Goal: Navigation & Orientation: Find specific page/section

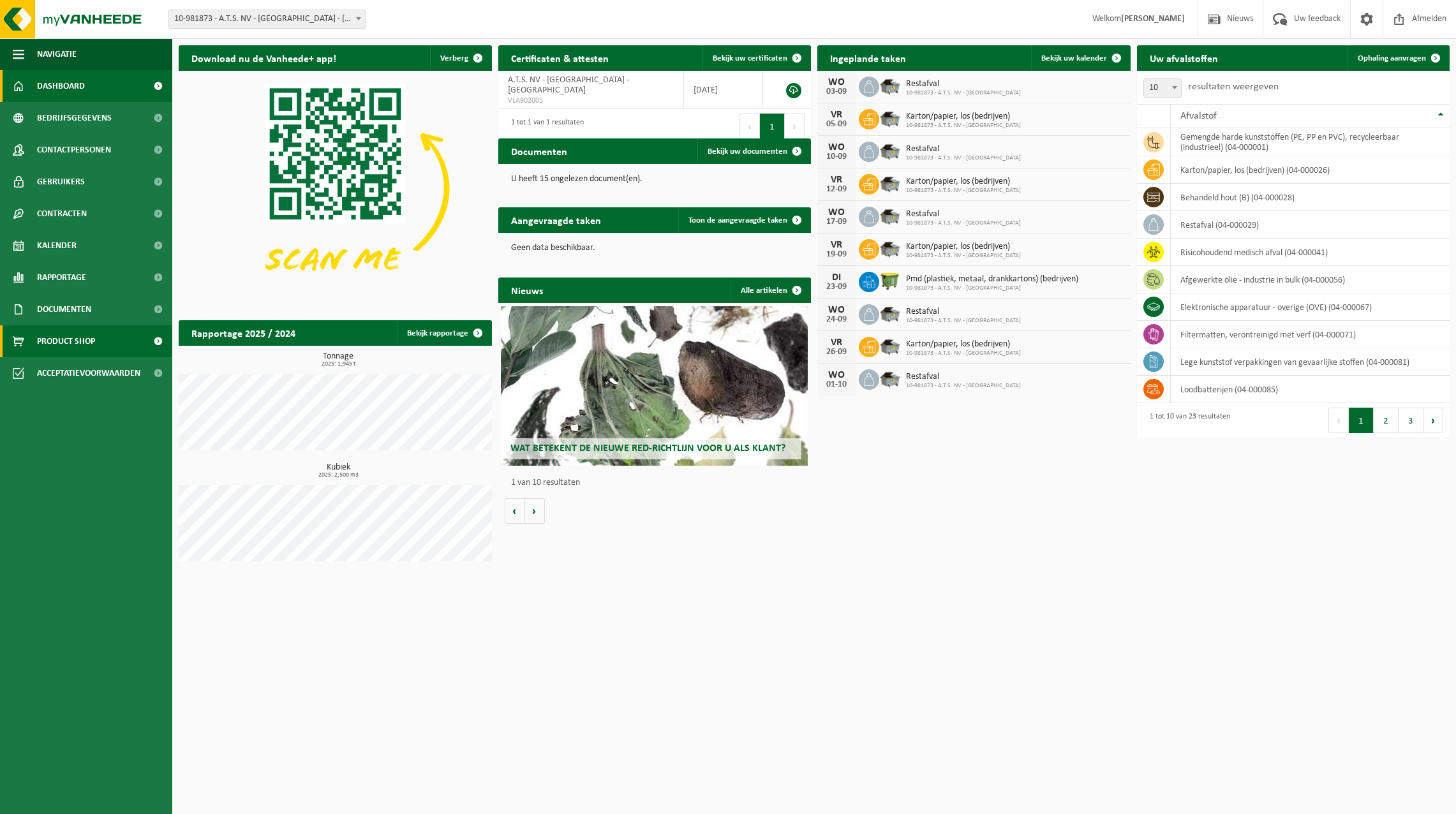
click at [61, 340] on span "Product Shop" at bounding box center [66, 341] width 58 height 32
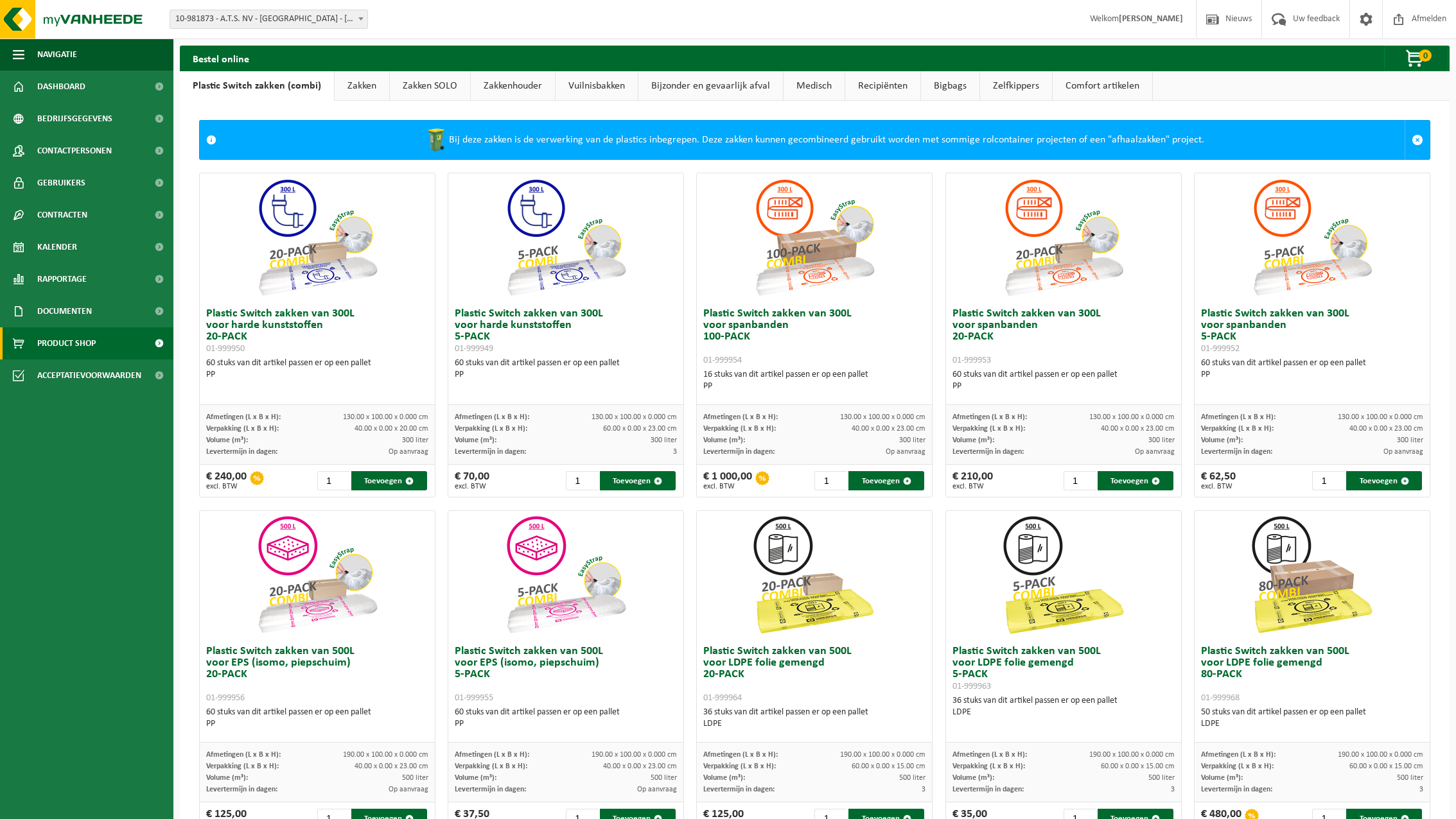
click at [508, 84] on link "Zakkenhouder" at bounding box center [512, 86] width 84 height 30
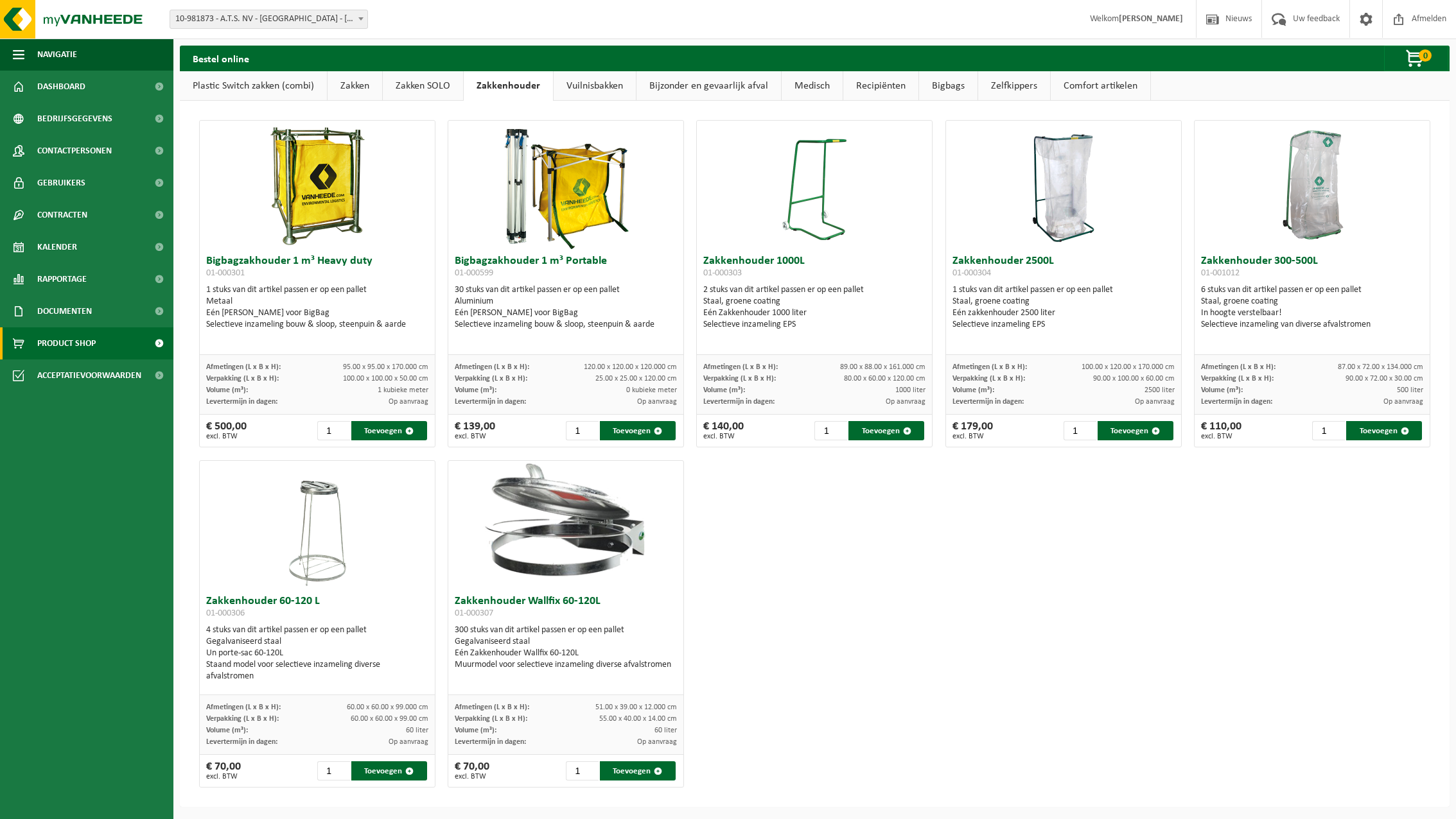
scroll to position [1, 0]
click at [355, 87] on link "Zakken" at bounding box center [355, 85] width 55 height 30
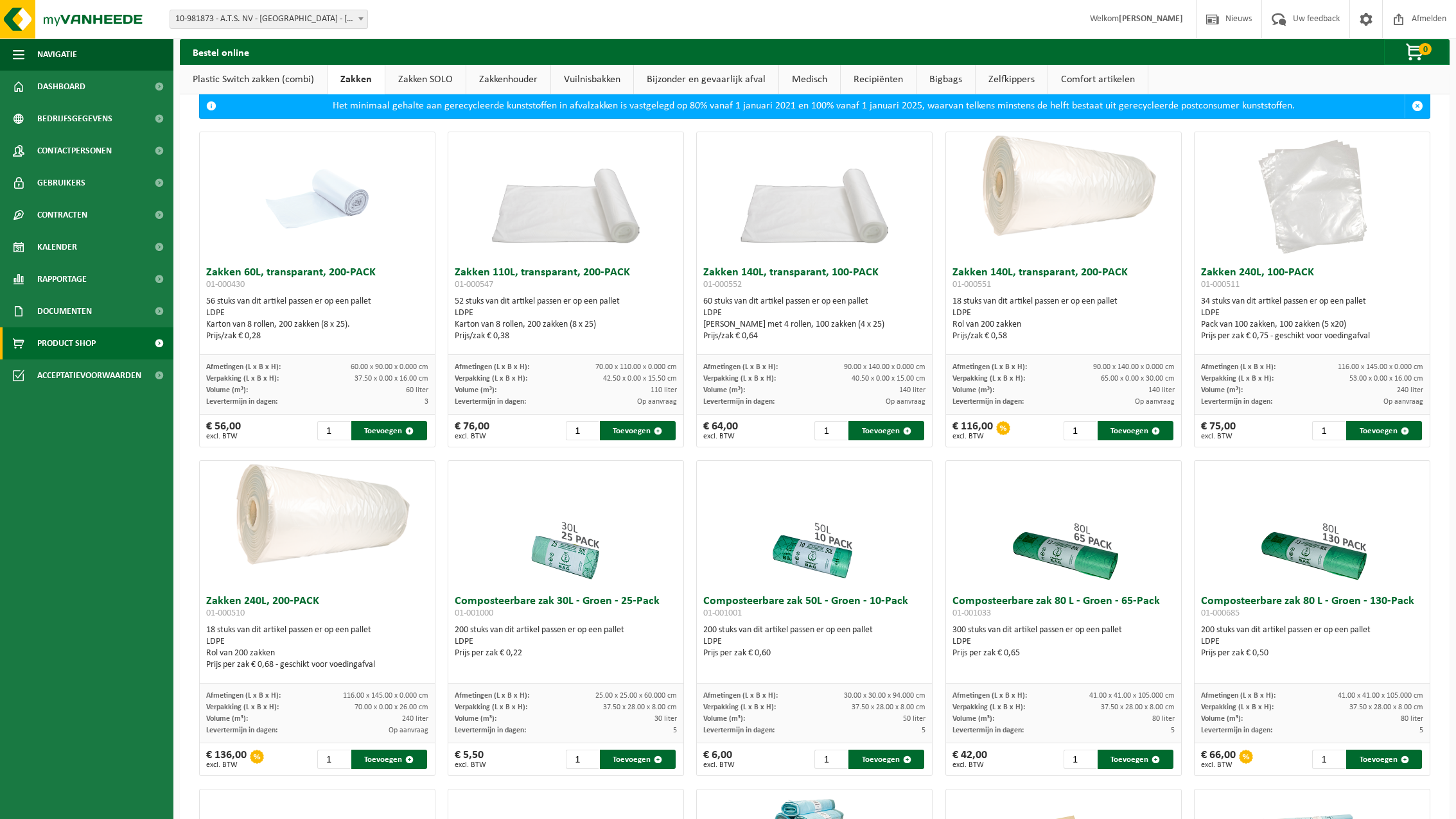
scroll to position [0, 0]
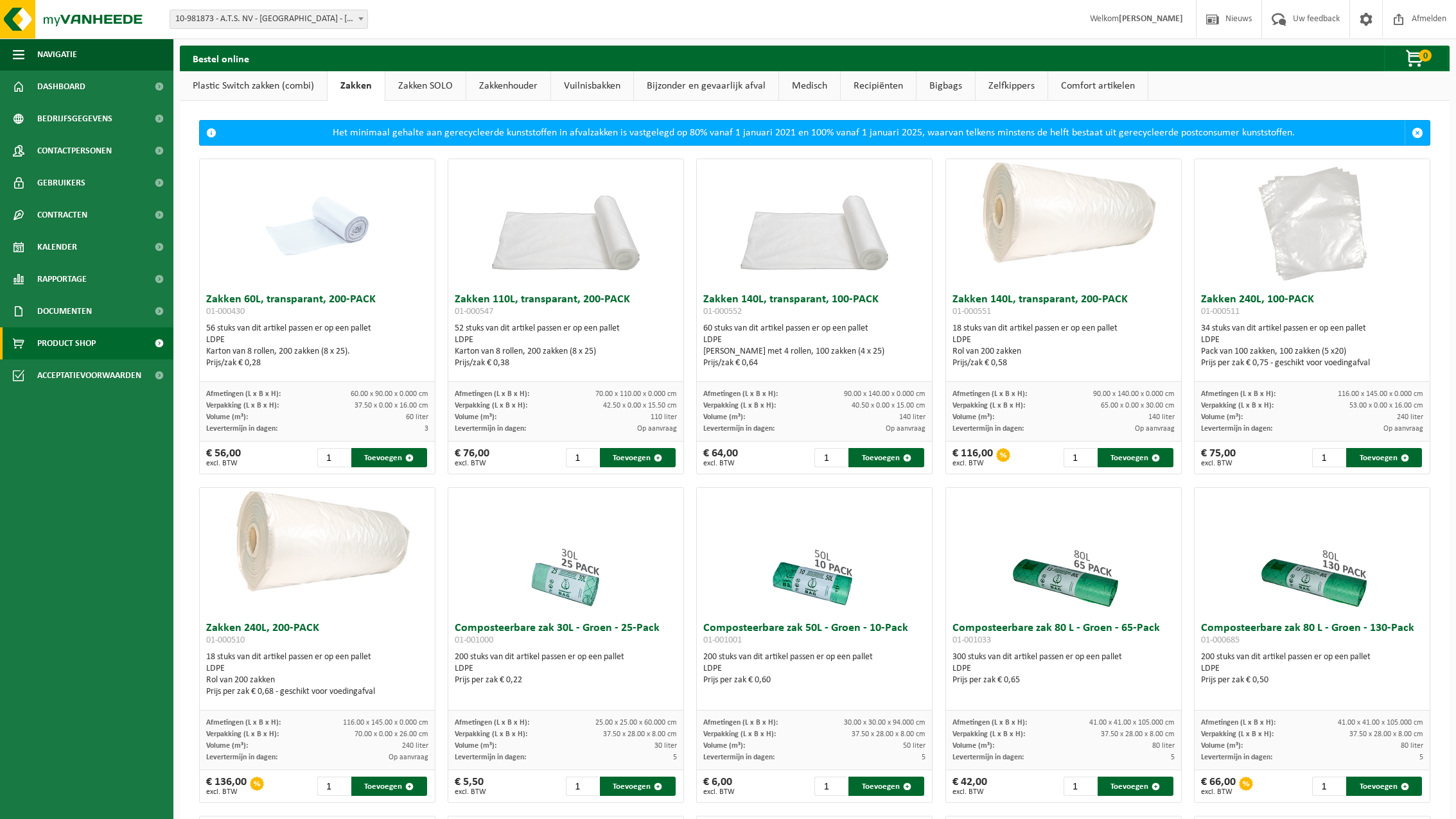
click at [216, 78] on link "Plastic Switch zakken (combi)" at bounding box center [254, 86] width 147 height 30
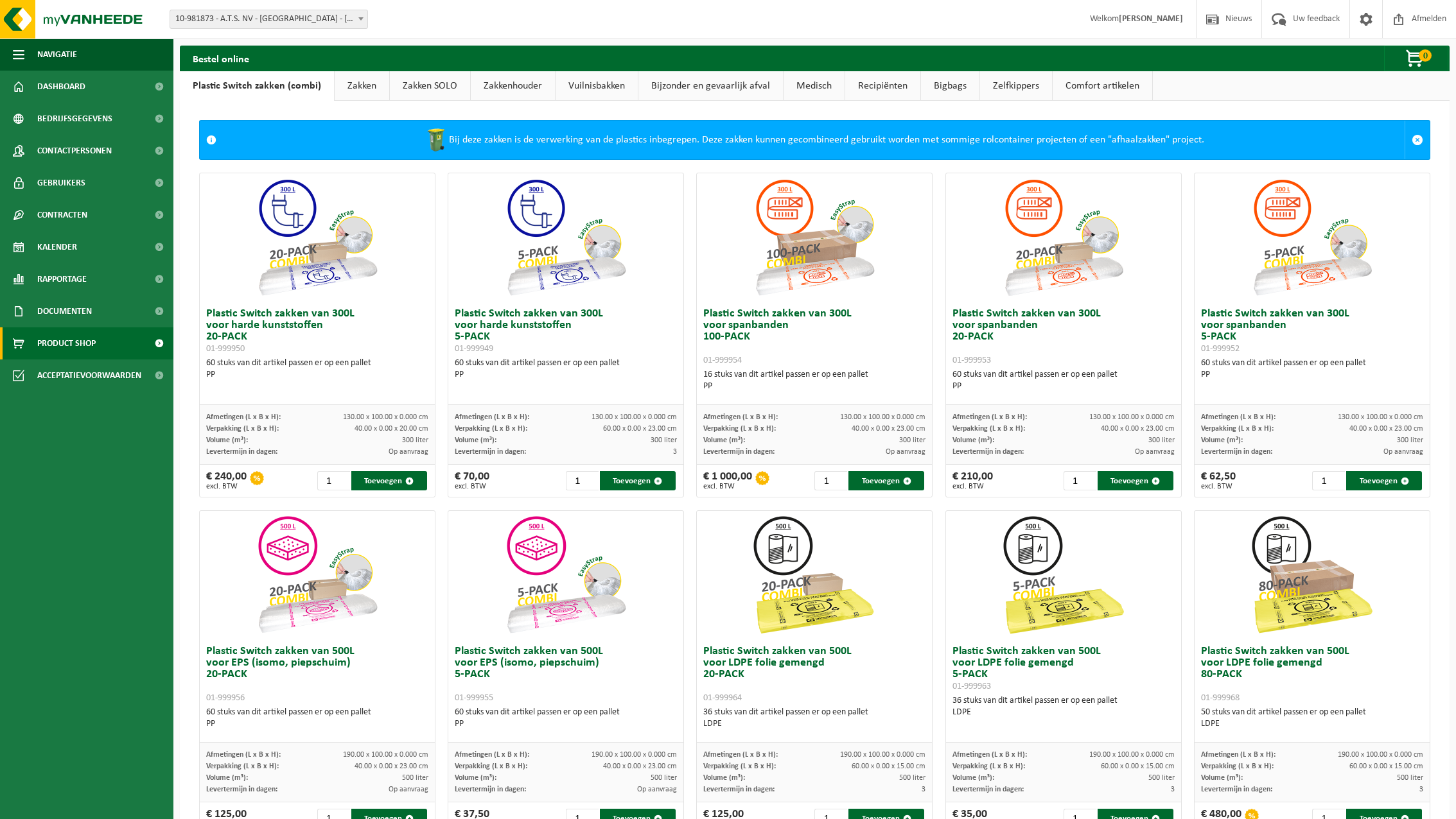
click at [1009, 88] on link "Zelfkippers" at bounding box center [1016, 86] width 72 height 30
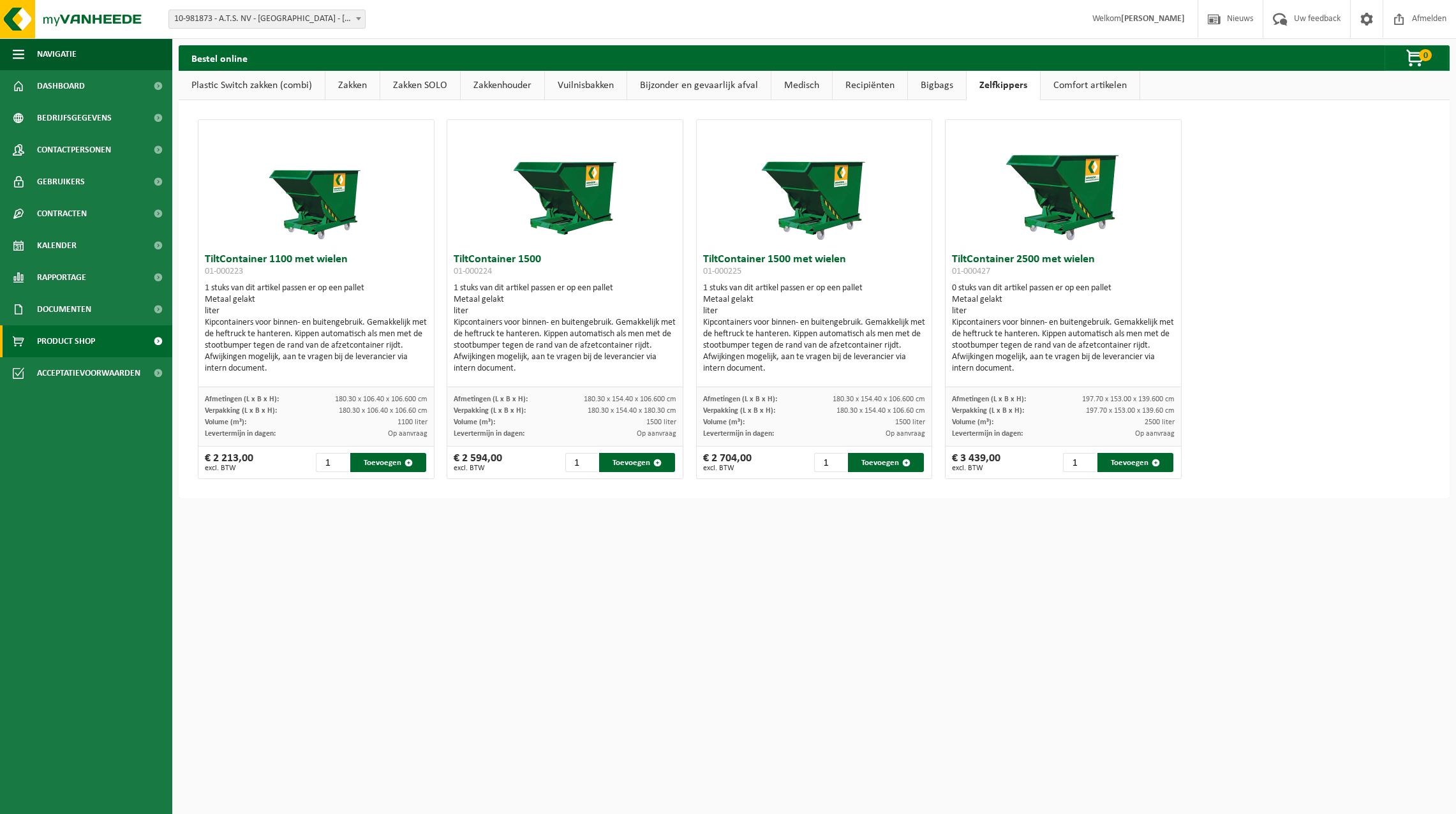
click at [858, 88] on link "Recipiënten" at bounding box center [870, 85] width 75 height 29
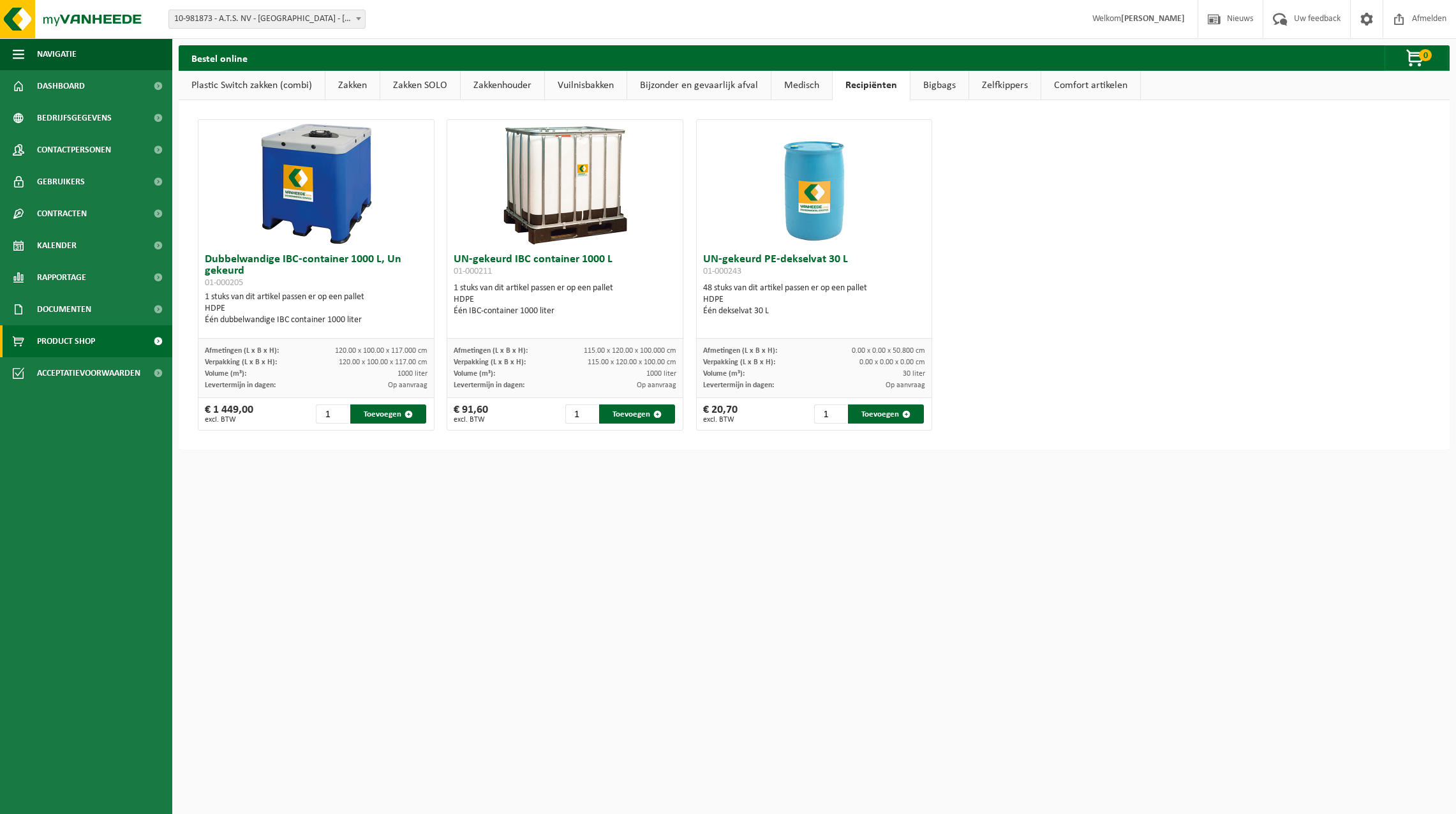
click at [813, 83] on link "Medisch" at bounding box center [801, 85] width 60 height 29
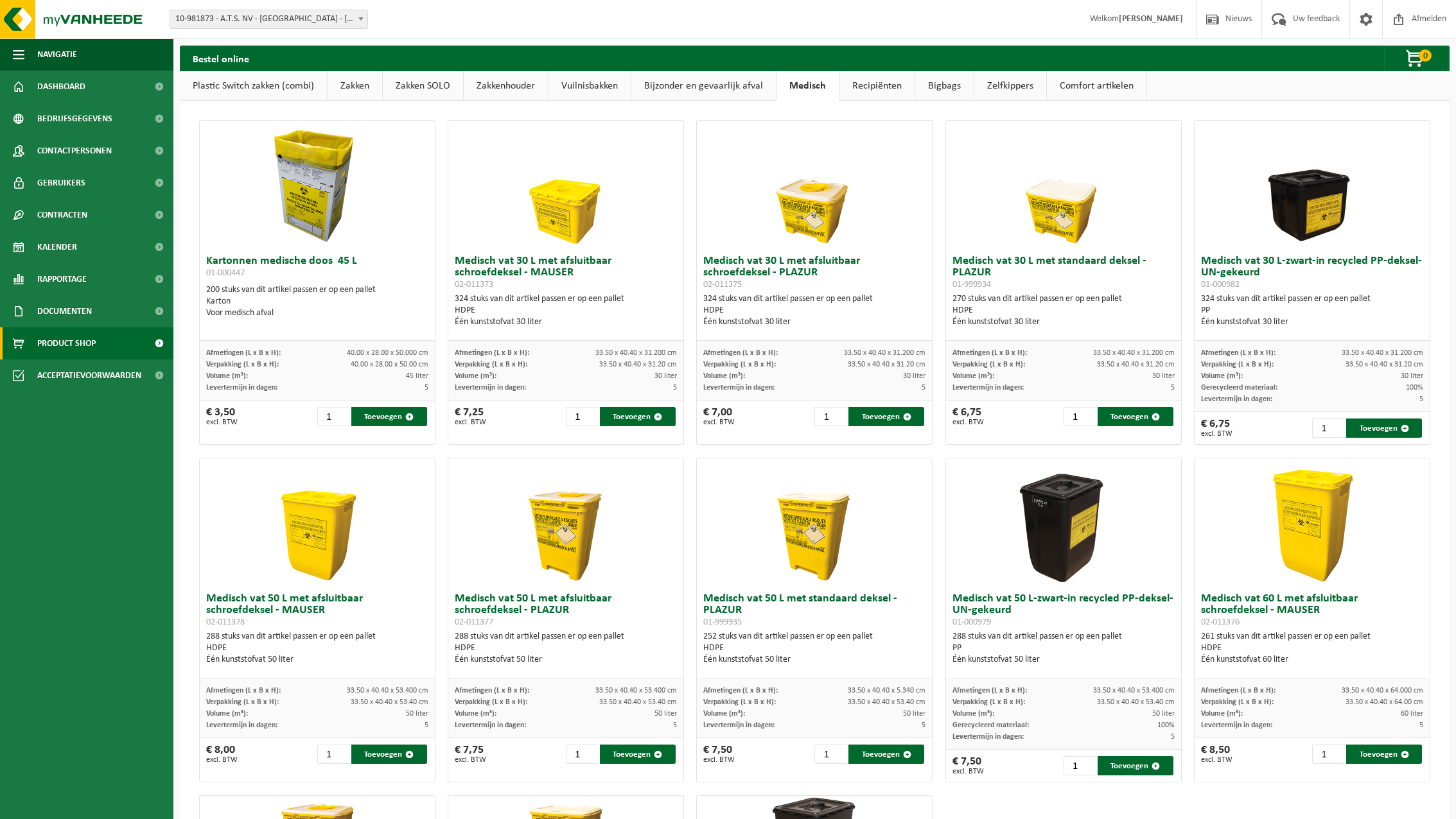
click at [715, 84] on link "Bijzonder en gevaarlijk afval" at bounding box center [704, 86] width 145 height 30
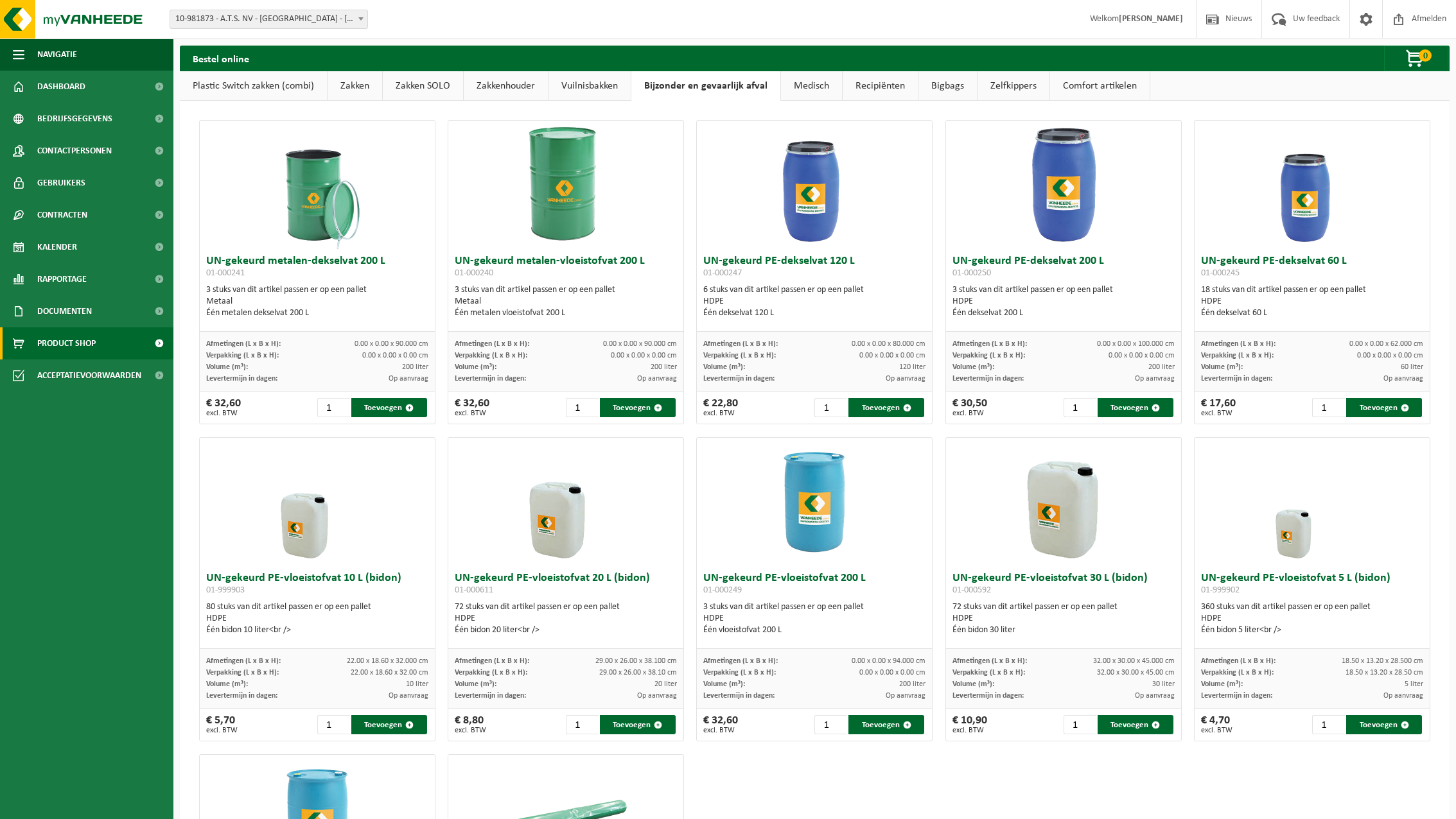
click at [608, 82] on link "Vuilnisbakken" at bounding box center [590, 86] width 82 height 30
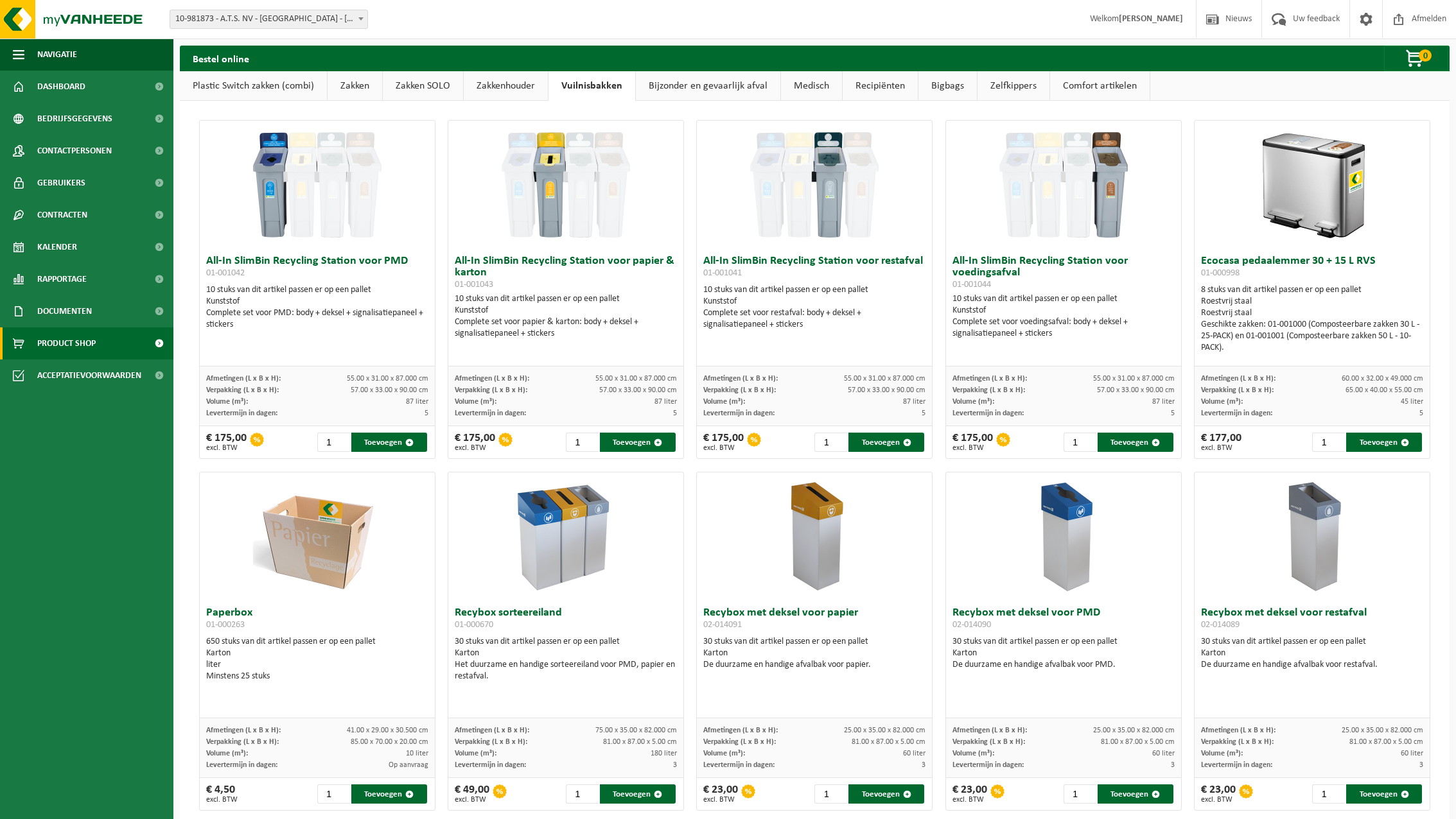
click at [516, 95] on link "Zakkenhouder" at bounding box center [506, 86] width 84 height 30
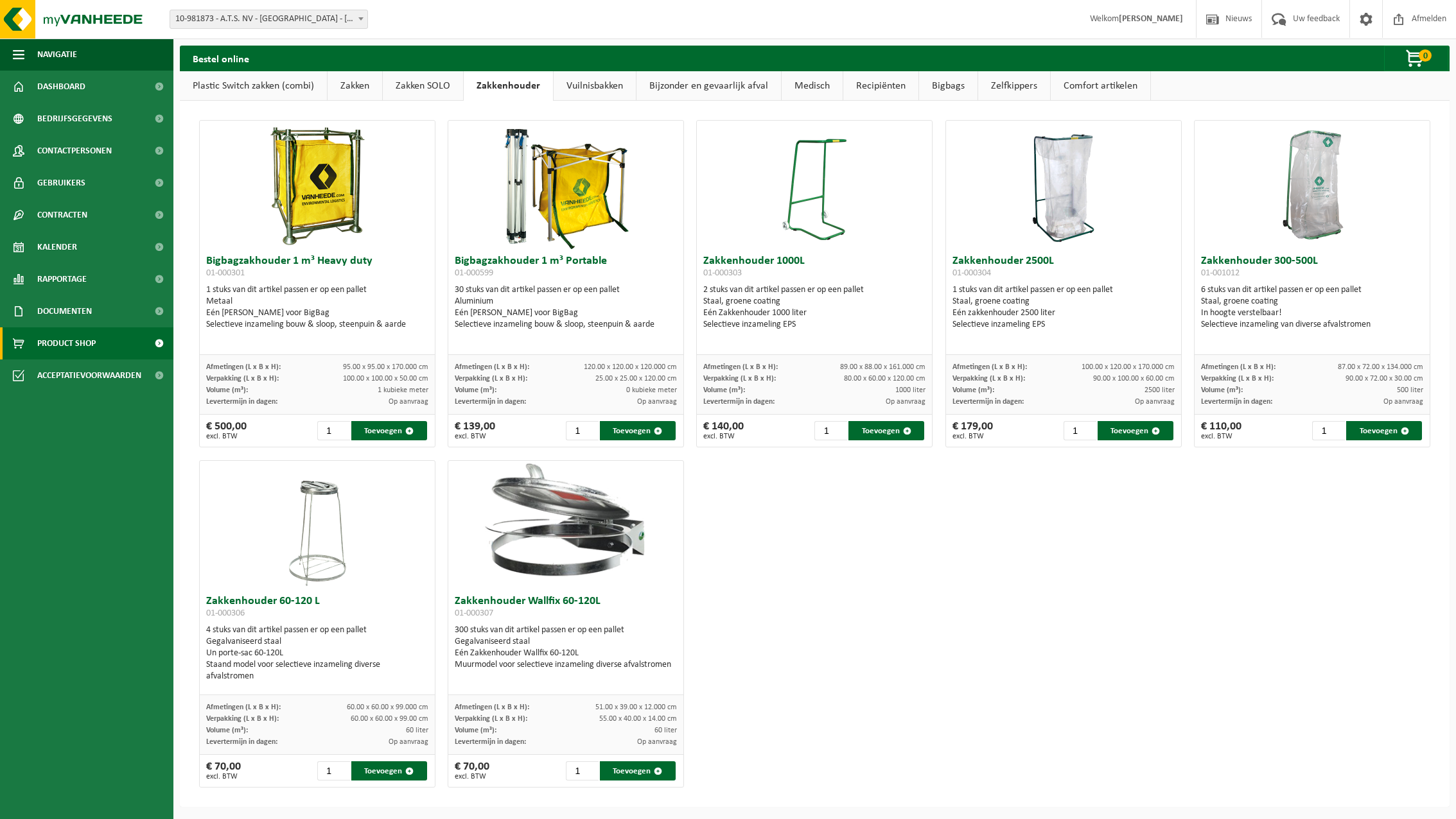
click at [436, 86] on link "Zakken SOLO" at bounding box center [423, 86] width 80 height 30
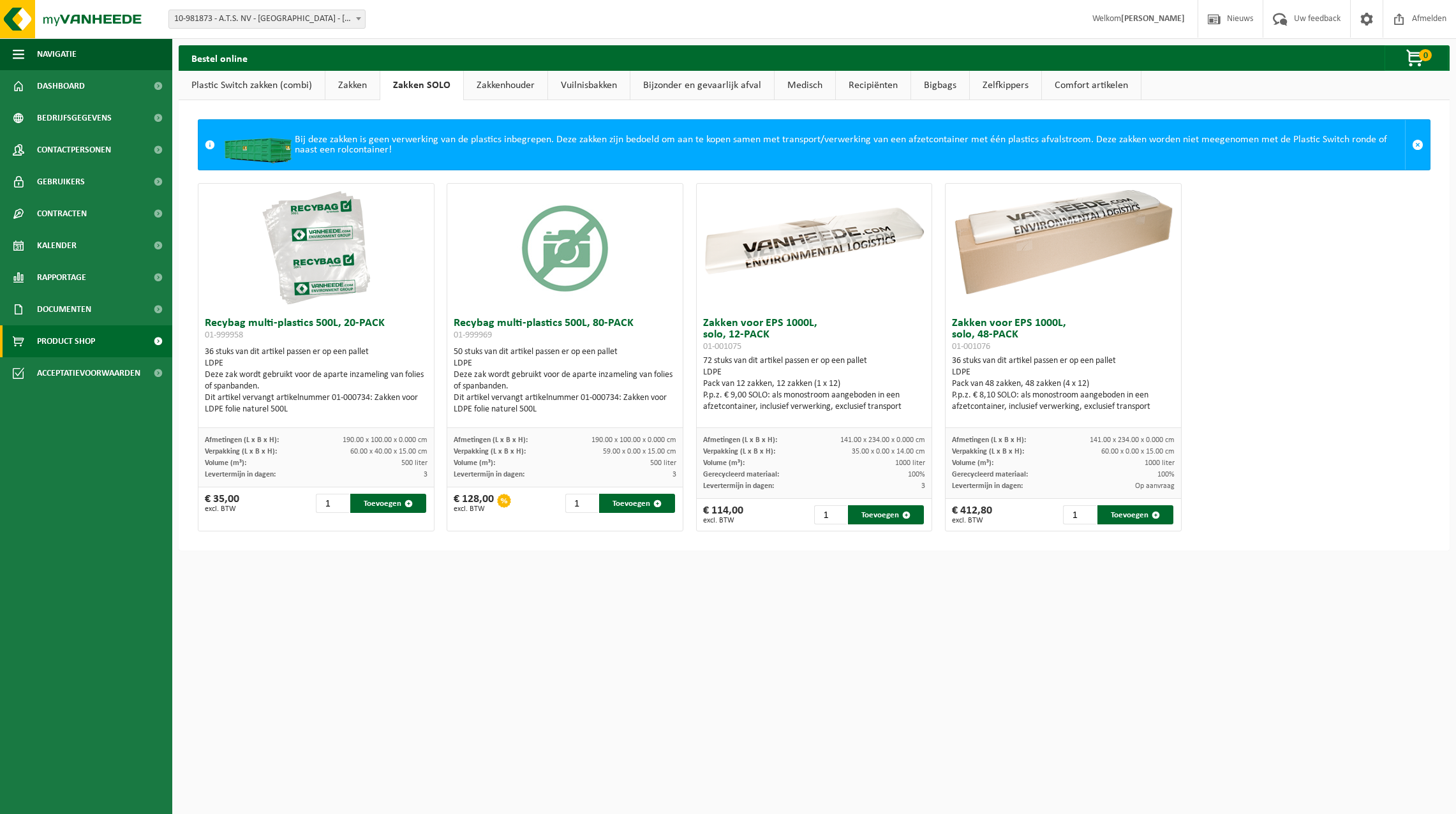
click at [346, 89] on link "Zakken" at bounding box center [353, 85] width 55 height 29
